Goal: Information Seeking & Learning: Learn about a topic

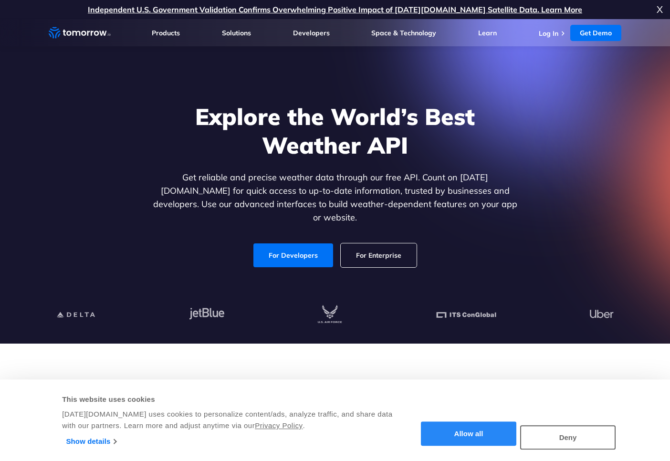
click at [490, 432] on button "Allow all" at bounding box center [468, 434] width 95 height 24
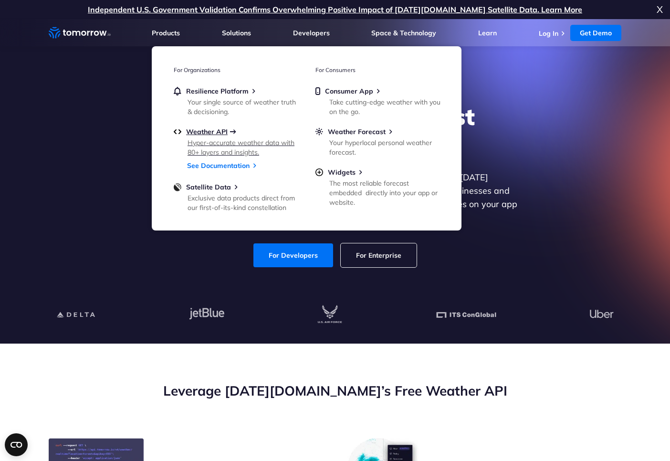
click at [203, 130] on span "Weather API" at bounding box center [207, 131] width 42 height 9
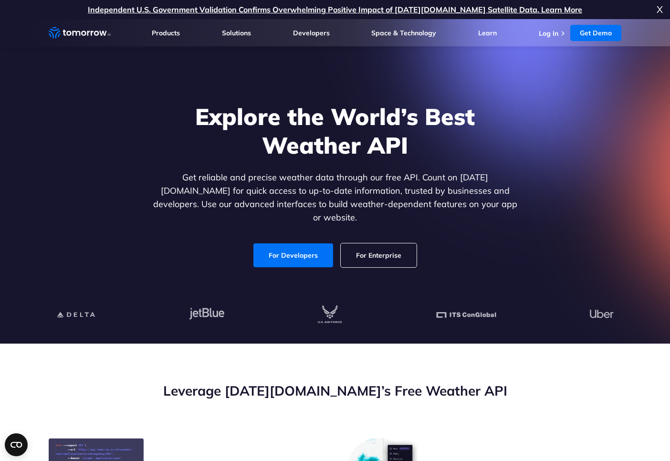
click at [660, 11] on span "X" at bounding box center [660, 9] width 6 height 19
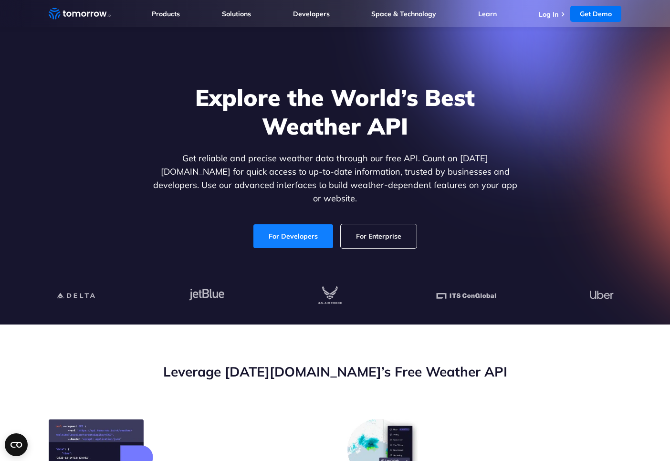
click at [306, 227] on link "For Developers" at bounding box center [293, 236] width 80 height 24
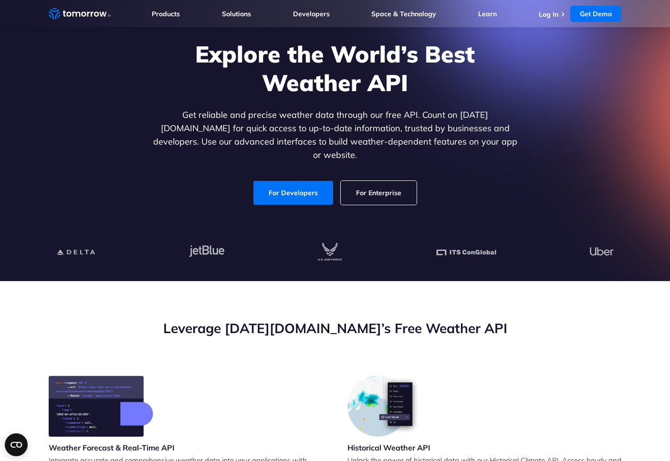
scroll to position [41, 0]
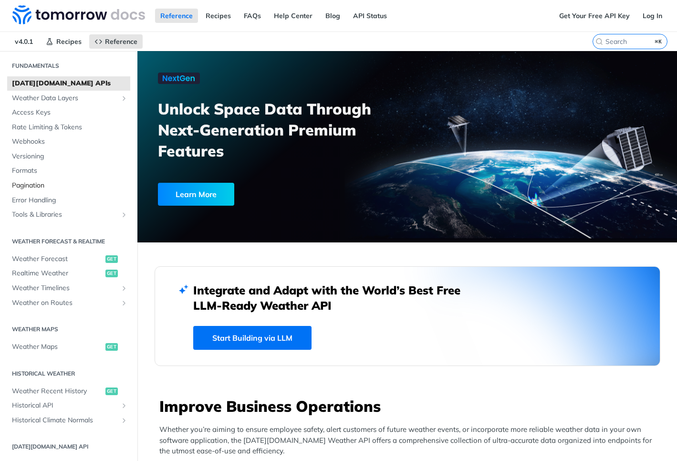
scroll to position [82, 0]
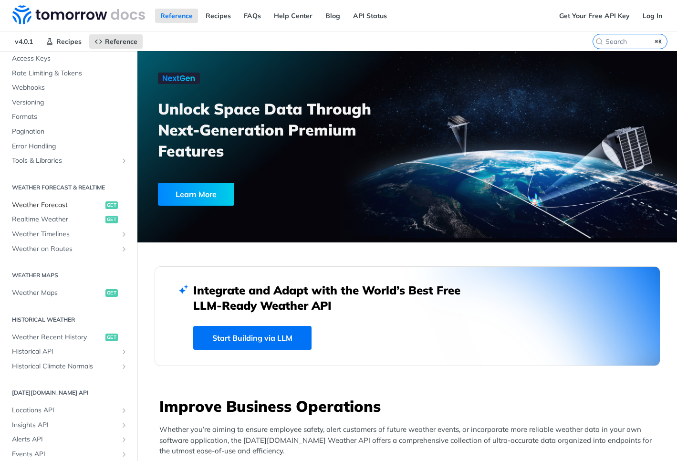
click at [64, 204] on span "Weather Forecast" at bounding box center [57, 205] width 91 height 10
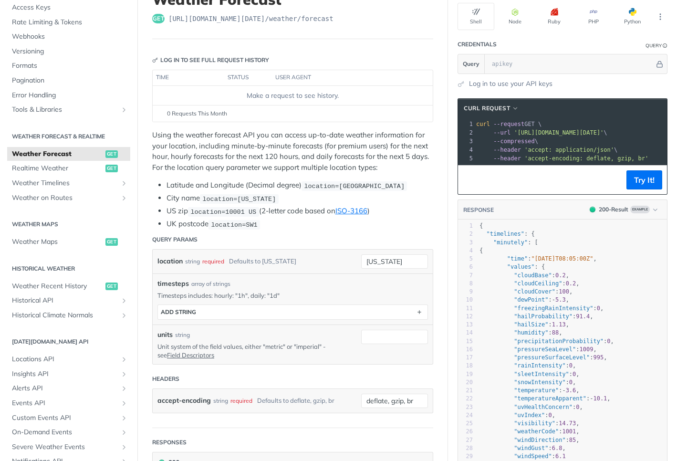
scroll to position [126, 0]
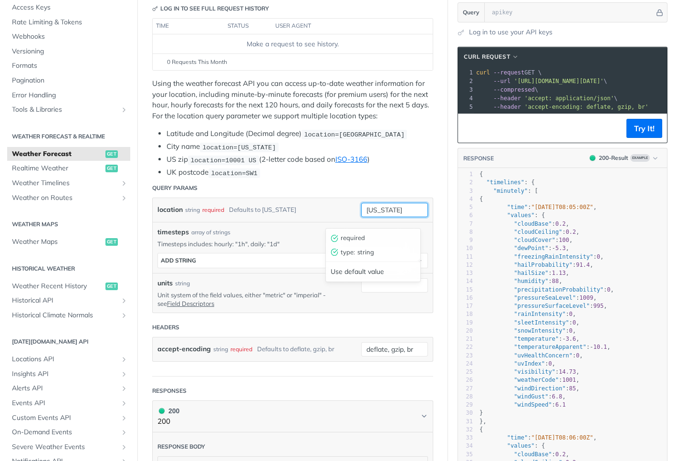
click at [397, 217] on input "new york" at bounding box center [394, 210] width 67 height 14
click at [410, 177] on li "UK postcode location=SW1" at bounding box center [300, 172] width 267 height 11
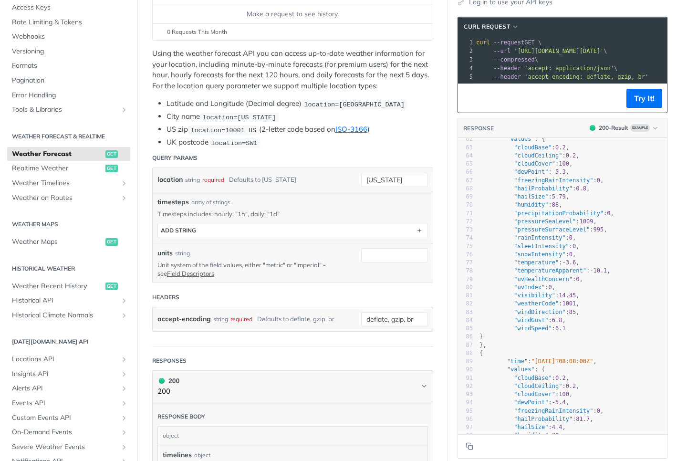
scroll to position [507, 0]
click at [110, 181] on span "Weather Timelines" at bounding box center [65, 183] width 106 height 10
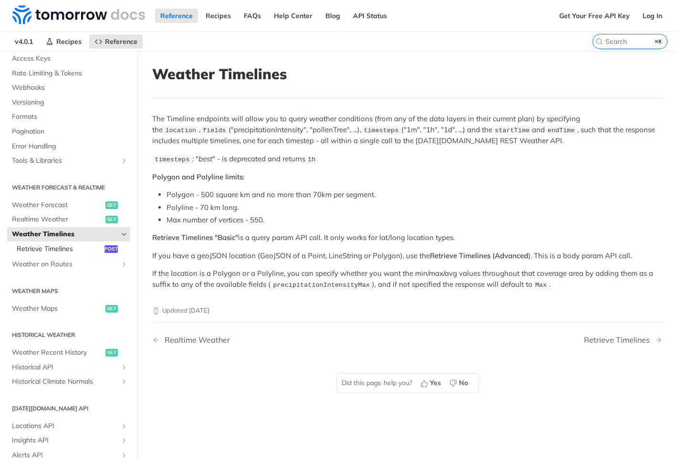
click at [77, 247] on span "Retrieve Timelines" at bounding box center [59, 249] width 85 height 10
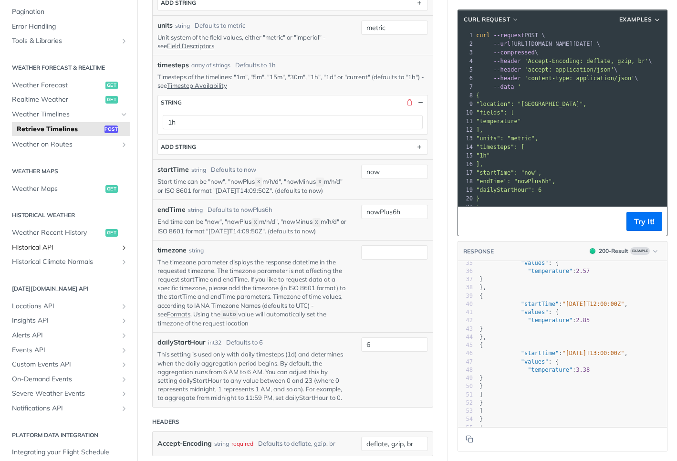
click at [110, 244] on span "Historical API" at bounding box center [65, 248] width 106 height 10
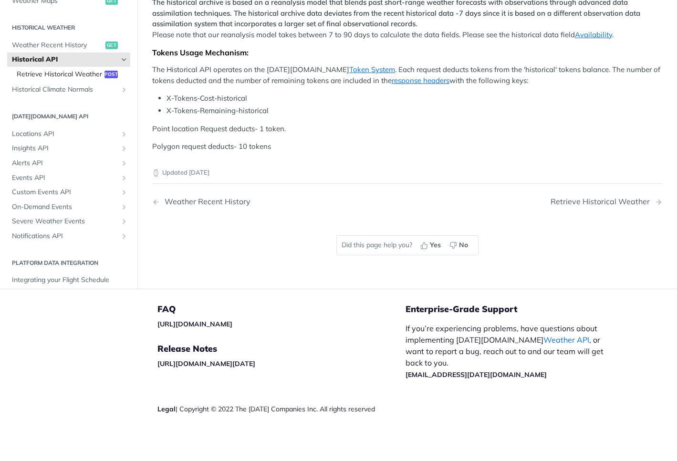
click at [45, 79] on span "Retrieve Historical Weather" at bounding box center [59, 74] width 85 height 10
